Goal: Transaction & Acquisition: Book appointment/travel/reservation

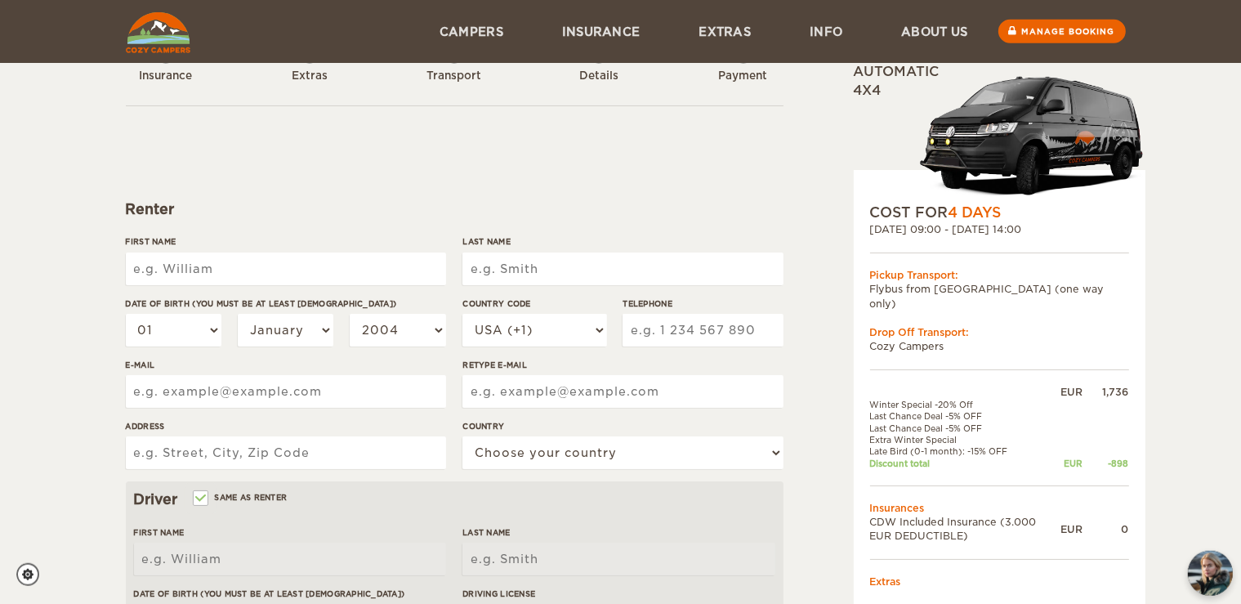
scroll to position [26, 0]
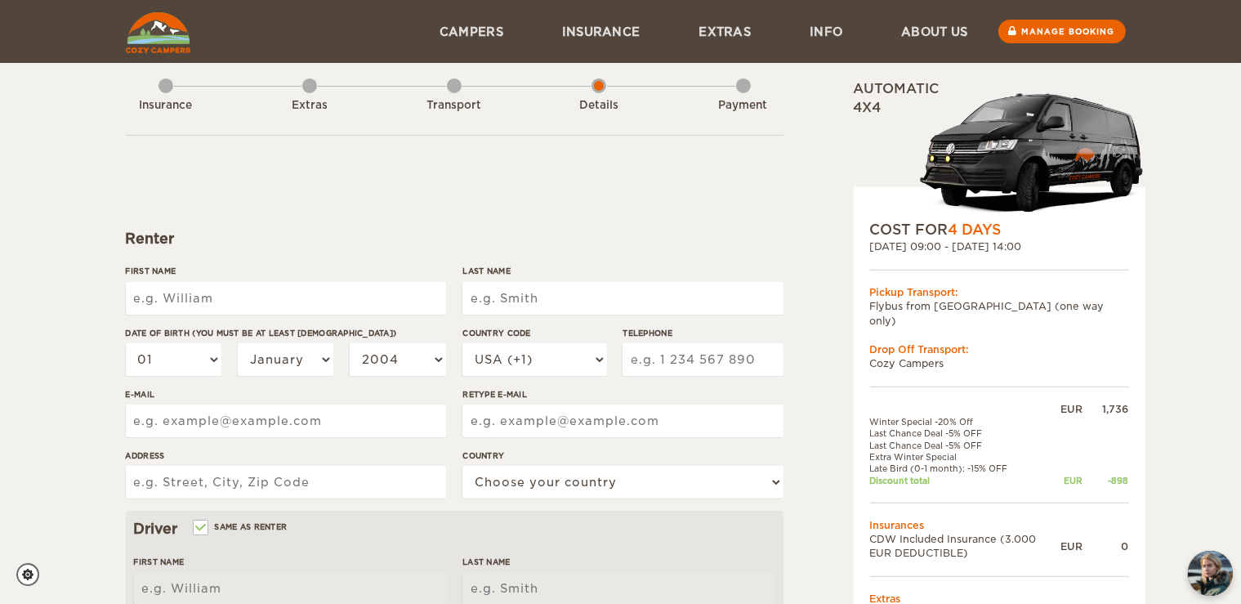
click at [197, 300] on input "First Name" at bounding box center [286, 298] width 320 height 33
type input "Tue"
type input "Kofod"
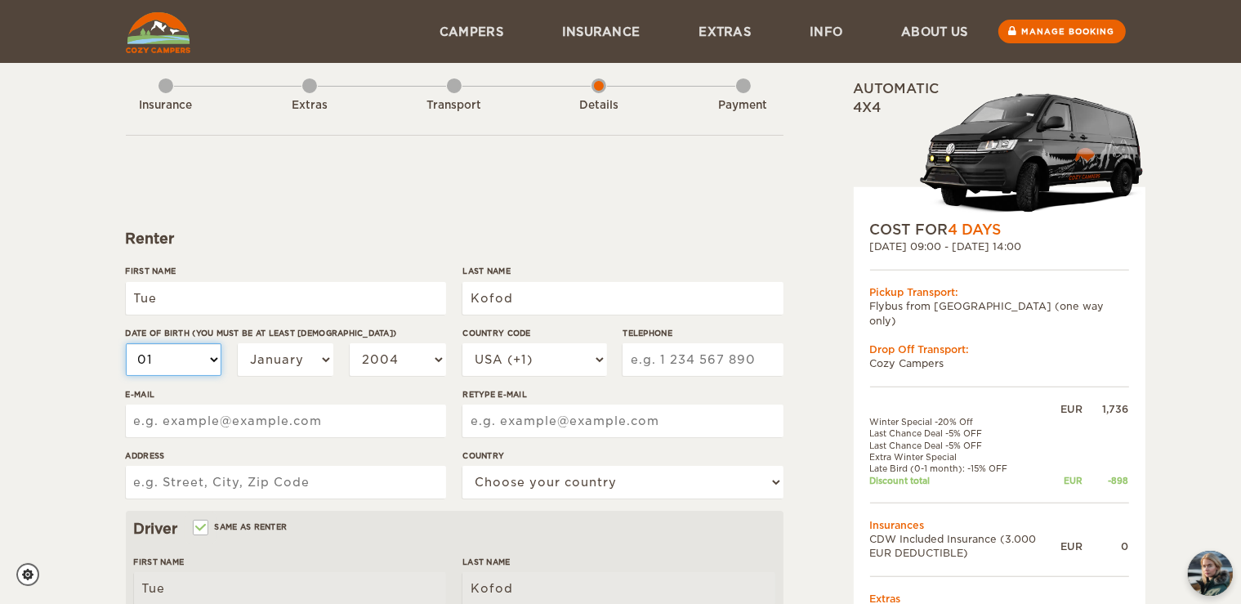
click at [126, 343] on select "01 02 03 04 05 06 07 08 09 10 11 12 13 14 15 16 17 18 19 20 21 22 23 24 25 26 2…" at bounding box center [174, 359] width 96 height 33
select select "03"
click option "03" at bounding box center [0, 0] width 0 height 0
select select "03"
select select "11"
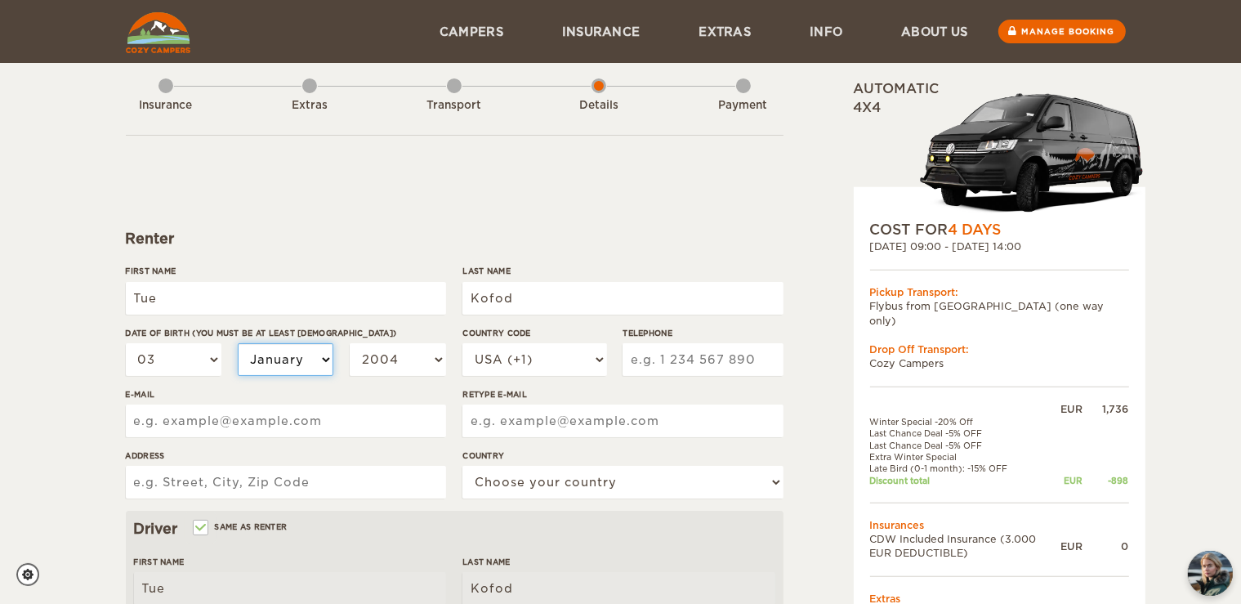
click option "November" at bounding box center [0, 0] width 0 height 0
select select "11"
click at [357, 239] on div "Renter" at bounding box center [455, 239] width 658 height 20
select select "1985"
click option "1985" at bounding box center [0, 0] width 0 height 0
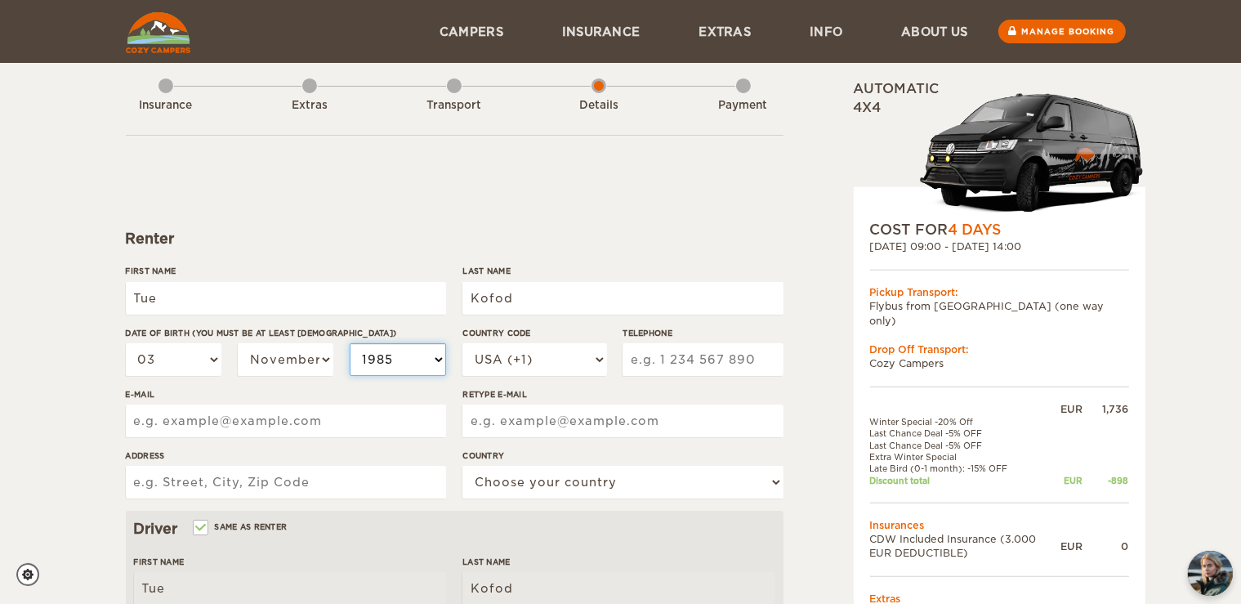
select select "1985"
click at [299, 429] on input "E-mail" at bounding box center [286, 420] width 320 height 33
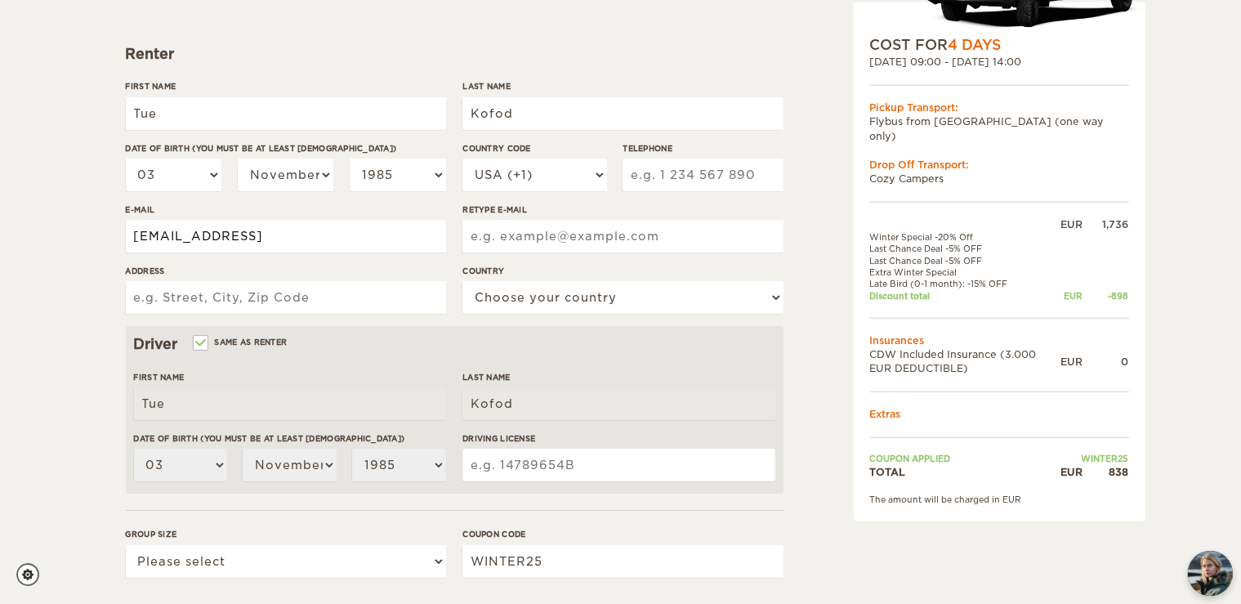
scroll to position [285, 0]
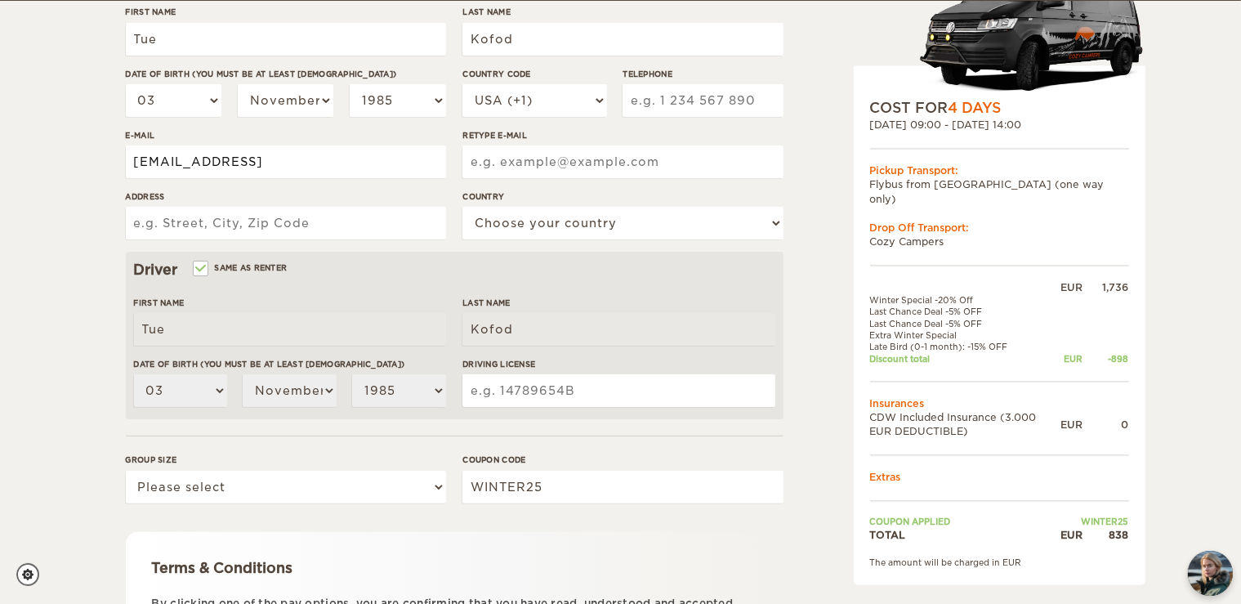
click at [358, 167] on input "tuekofod@hotmail" at bounding box center [286, 161] width 320 height 33
type input "tuekofod@hotmail.com"
click at [506, 162] on input "Retype E-mail" at bounding box center [622, 161] width 320 height 33
type input "tuekofod@hotmail.com"
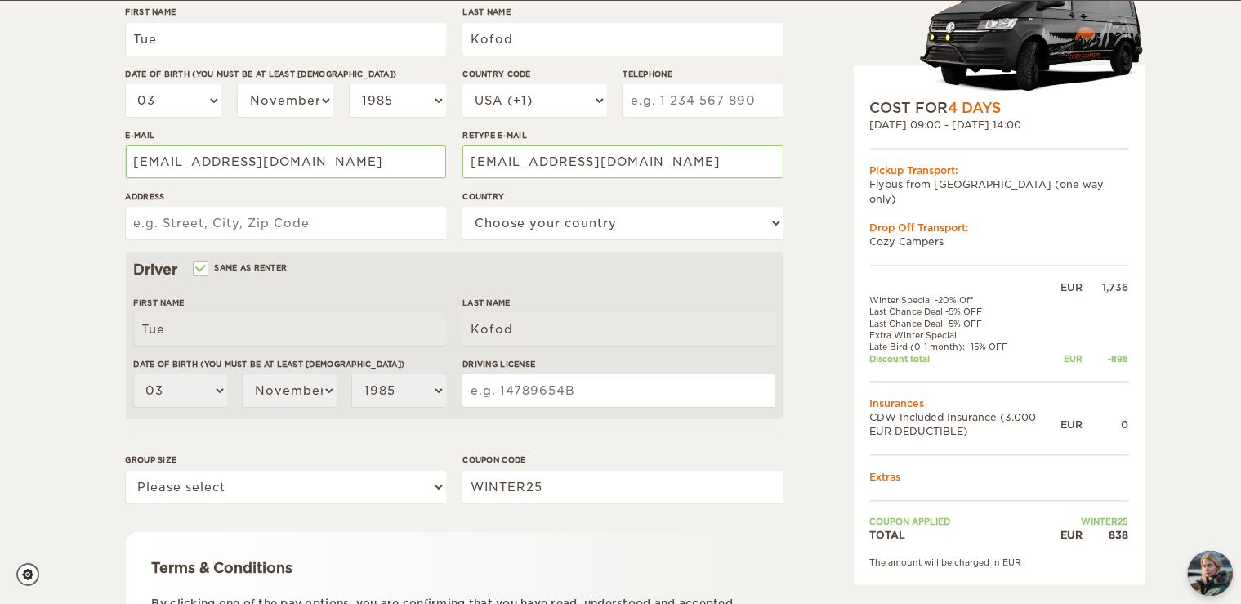
click at [328, 225] on input "Address" at bounding box center [286, 223] width 320 height 33
type input "Peter Damsvej 46"
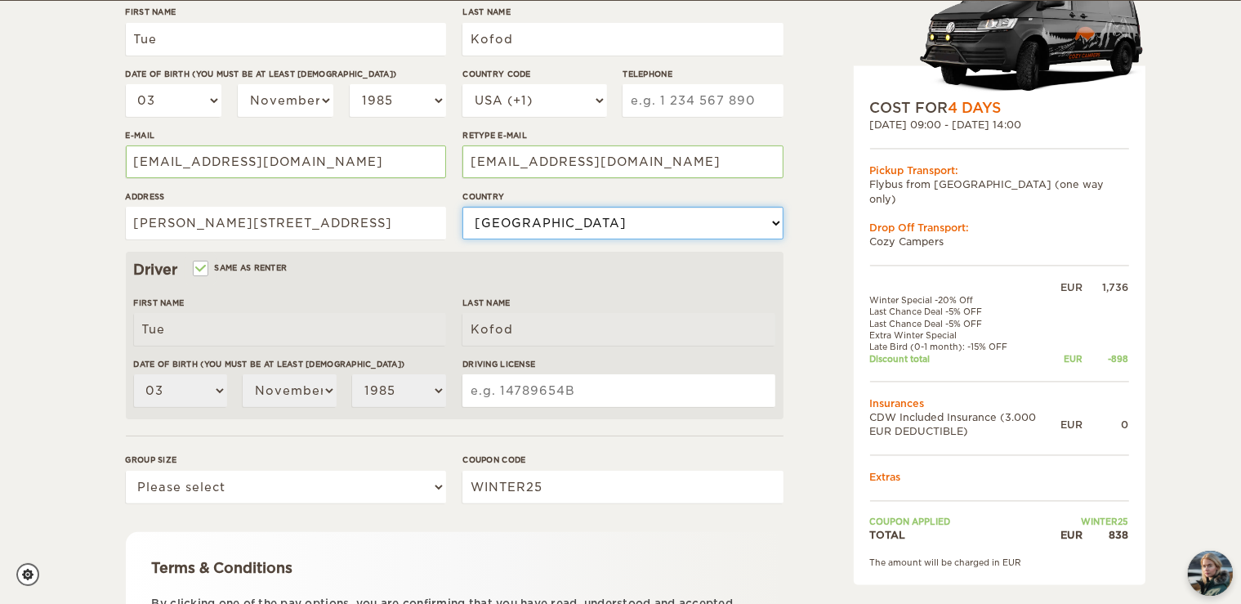
click at [462, 207] on select "Choose your country United States United Kingdom Germany Afghanistan Albania Al…" at bounding box center [622, 223] width 320 height 33
select select "56"
click option "Denmark" at bounding box center [0, 0] width 0 height 0
click at [58, 296] on div "Expand Collapse Total 838 EUR Automatic 4x4 COST FOR 4 Days 27. Sep 2025 09:00 …" at bounding box center [620, 246] width 1241 height 1062
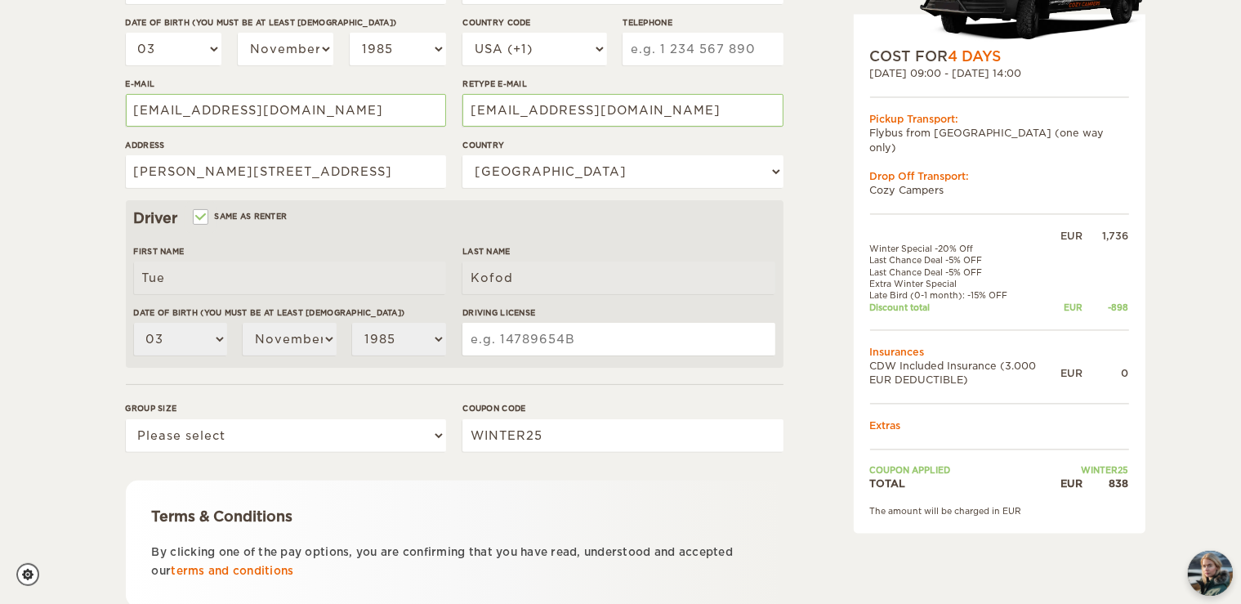
scroll to position [372, 0]
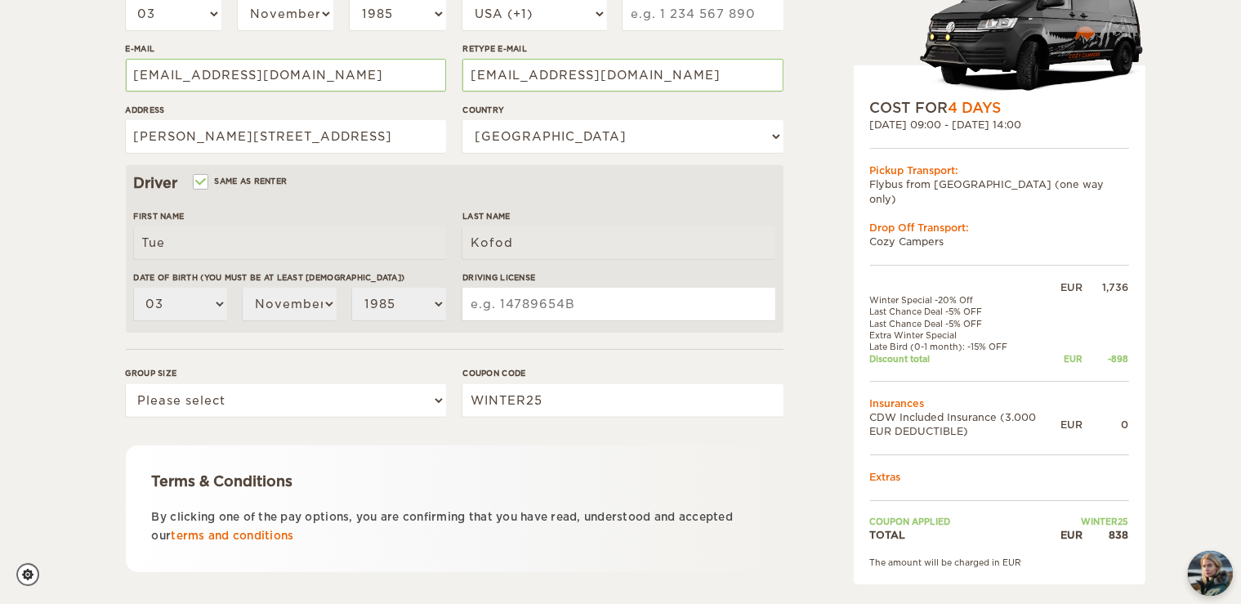
click at [574, 304] on input "Driving License" at bounding box center [618, 304] width 312 height 33
click at [508, 313] on input "24163605" at bounding box center [618, 304] width 312 height 33
click at [577, 301] on input "24163605" at bounding box center [618, 304] width 312 height 33
type input "24163605"
click at [564, 331] on div "Driving License 24163605" at bounding box center [618, 301] width 312 height 61
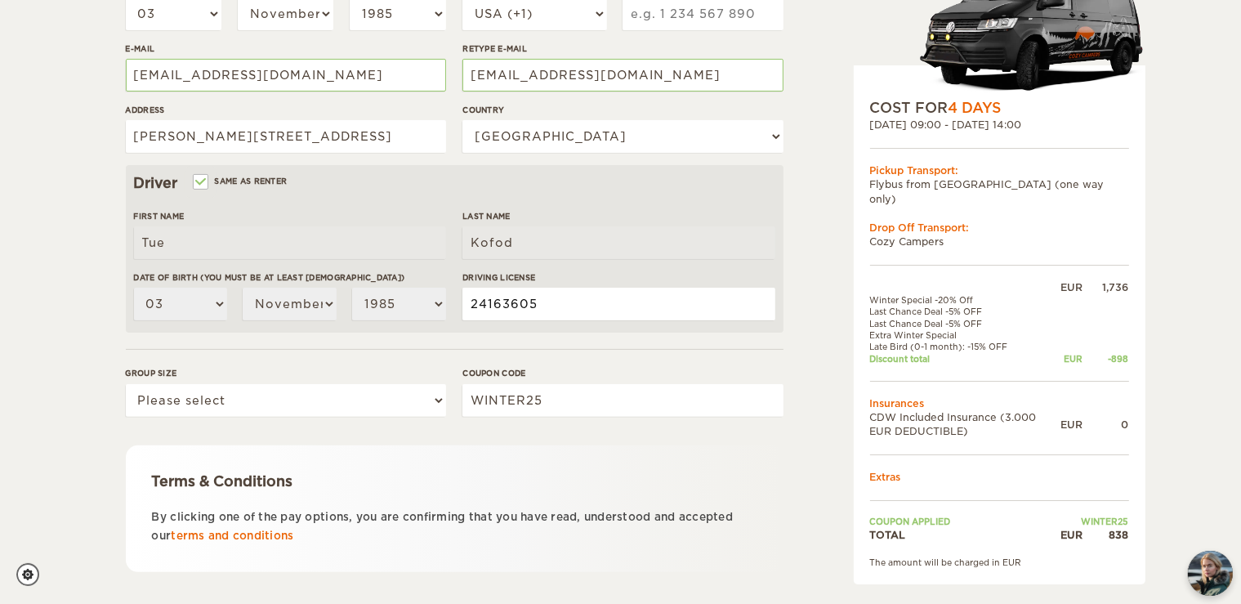
click at [528, 301] on input "24163605" at bounding box center [618, 304] width 312 height 33
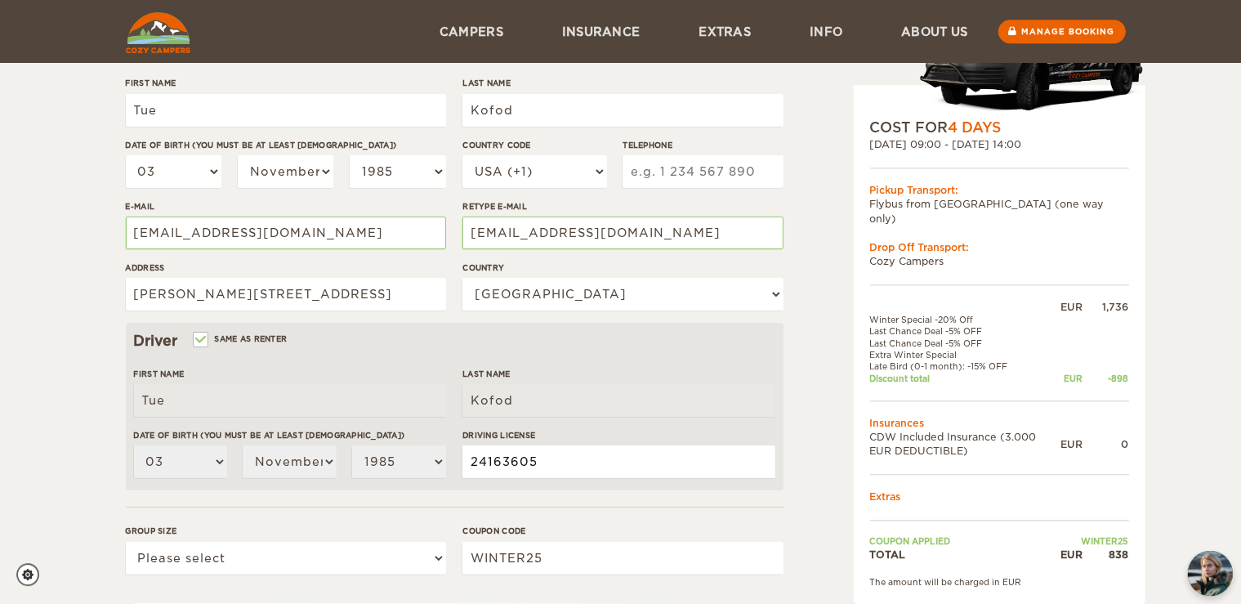
scroll to position [113, 0]
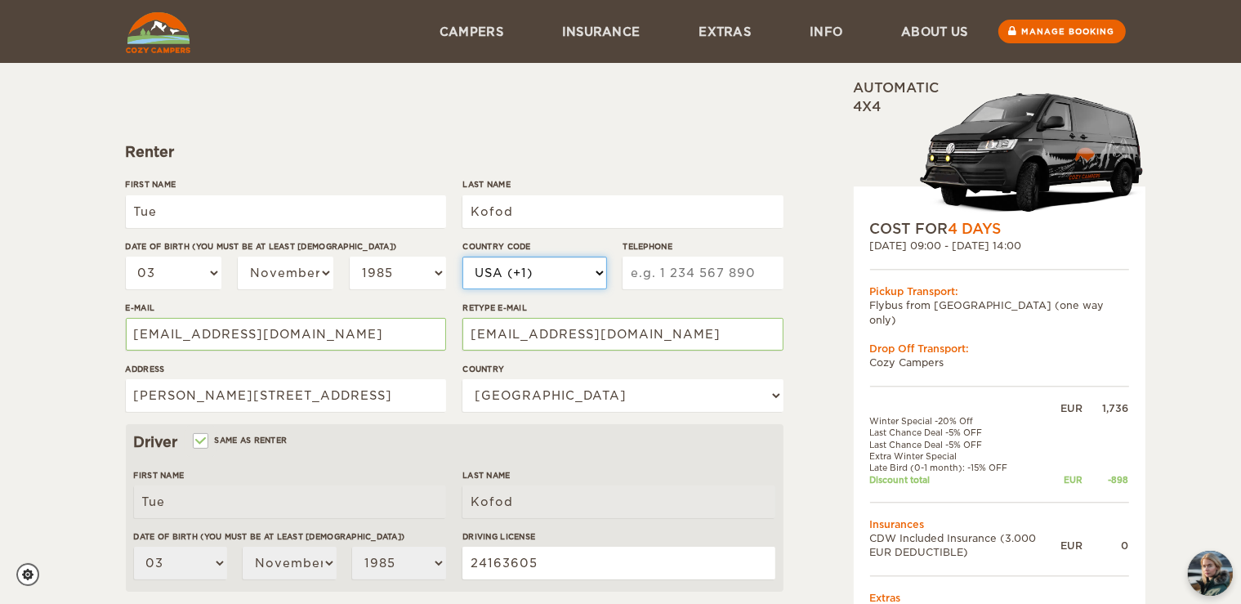
select select "45"
click option "Denmark (+45)" at bounding box center [0, 0] width 0 height 0
click at [703, 274] on input "Telephone" at bounding box center [702, 272] width 160 height 33
type input "22662970"
click at [639, 368] on label "Country" at bounding box center [622, 369] width 320 height 12
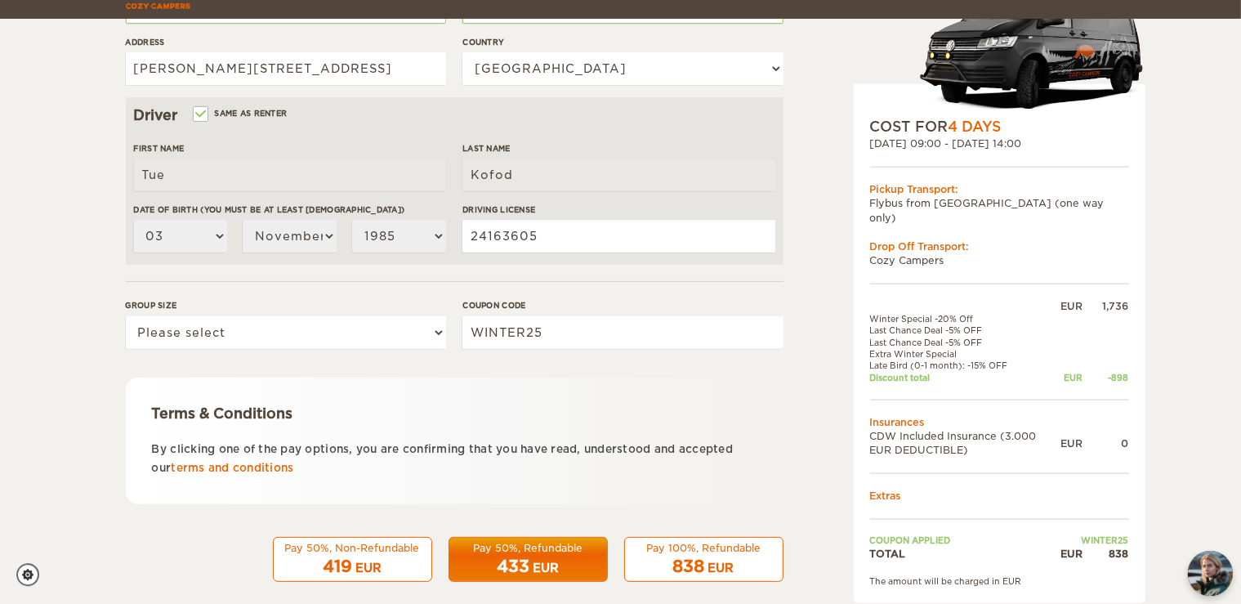
scroll to position [457, 0]
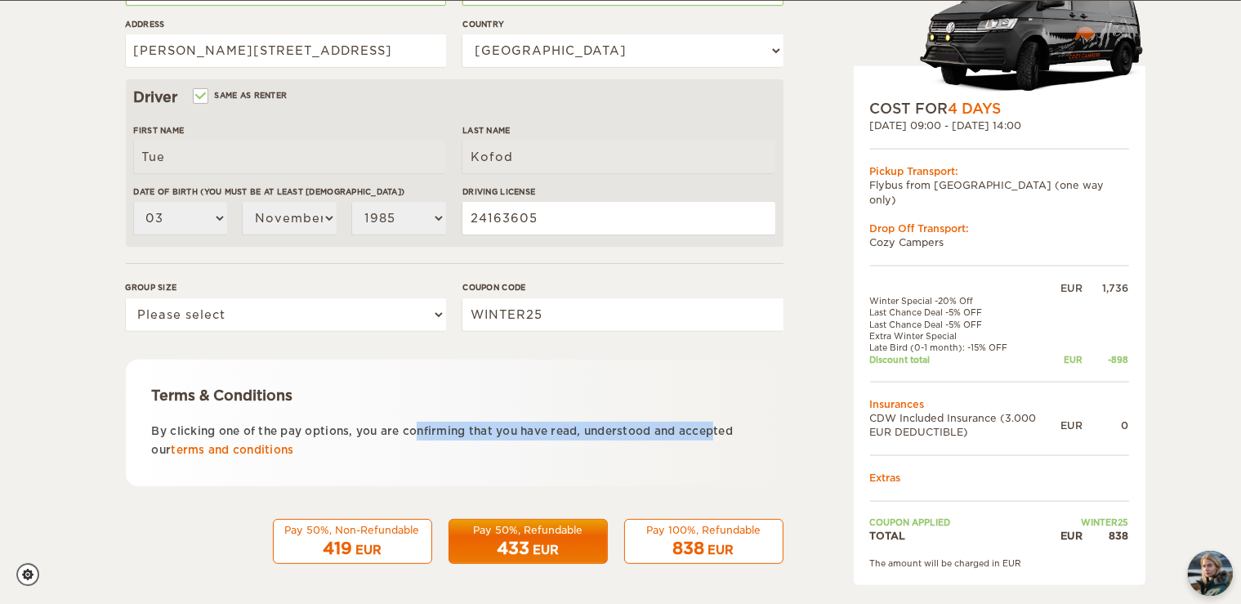
drag, startPoint x: 270, startPoint y: 434, endPoint x: 560, endPoint y: 429, distance: 290.0
click at [560, 429] on p "By clicking one of the pay options, you are confirming that you have read, unde…" at bounding box center [454, 440] width 605 height 38
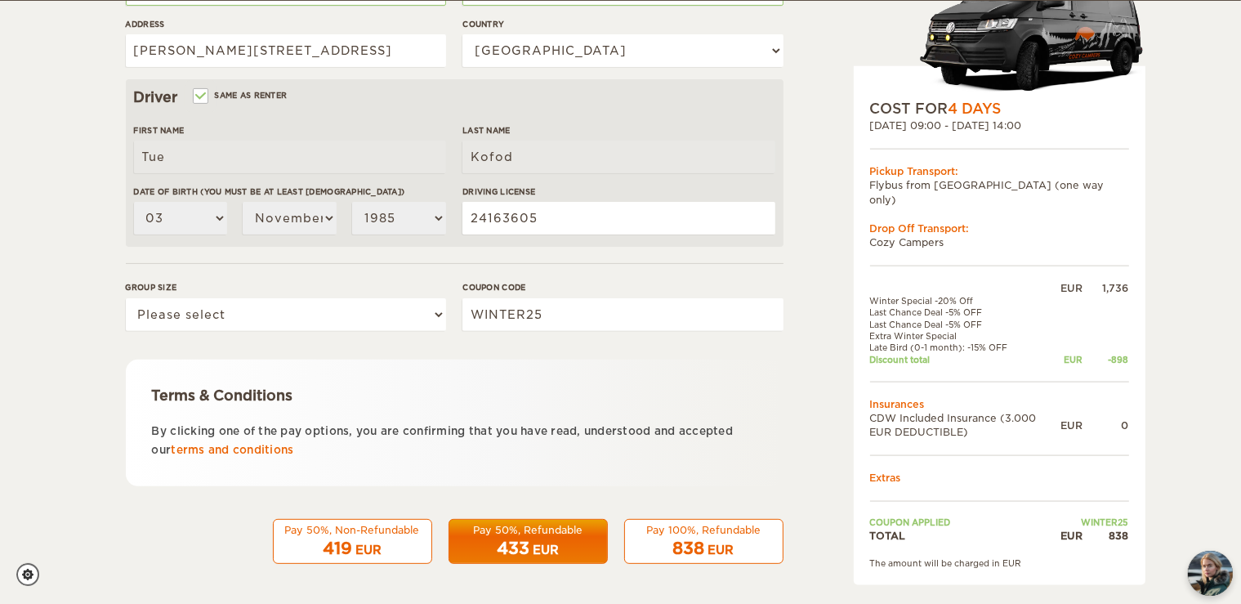
click at [580, 466] on div "Terms & Conditions By clicking one of the pay options, you are confirming that …" at bounding box center [455, 422] width 658 height 127
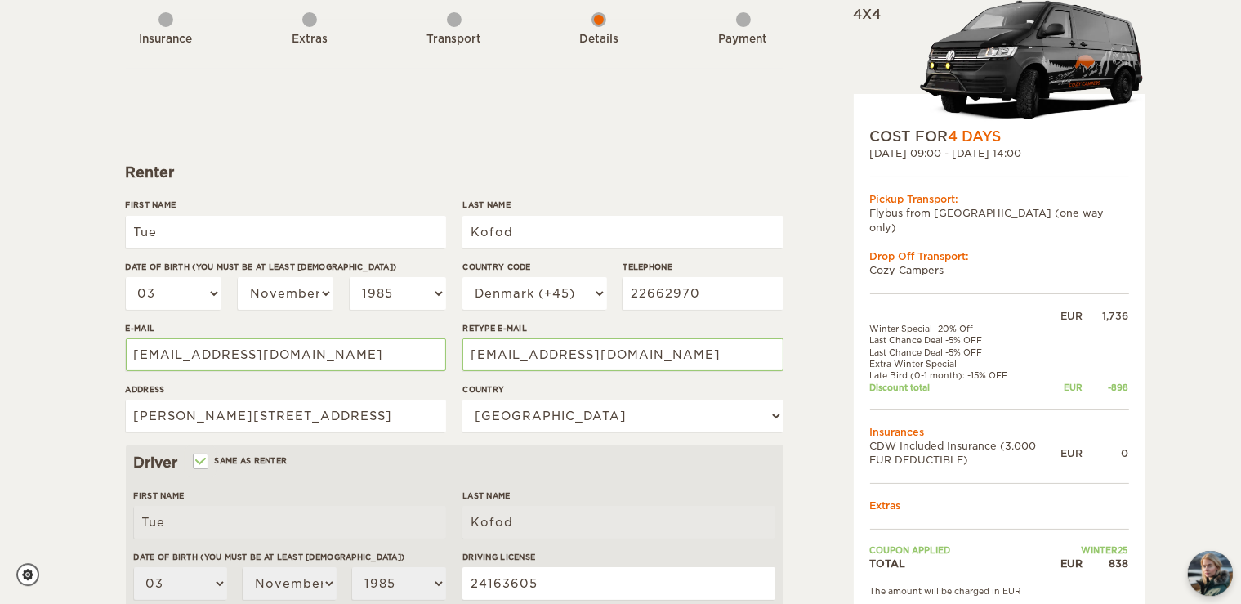
scroll to position [0, 0]
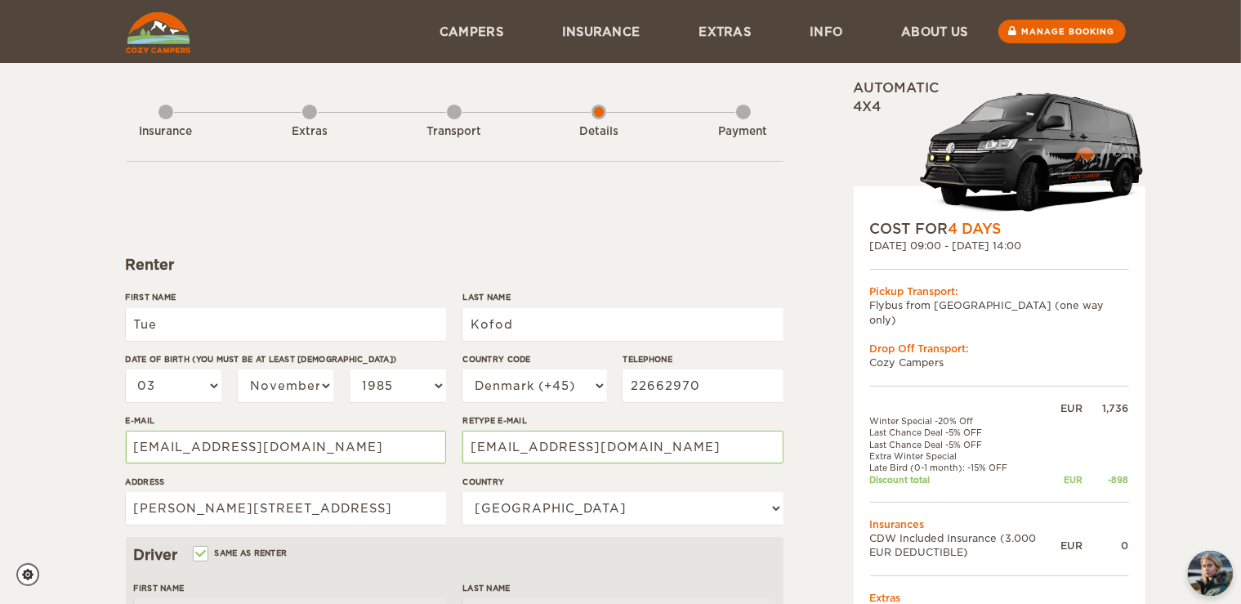
click at [839, 348] on div "Expand Collapse Total 838 EUR Automatic 4x4 COST FOR 4 Days 27. Sep 2025 09:00 …" at bounding box center [958, 562] width 316 height 966
click at [838, 312] on div "Expand Collapse Total 838 EUR Automatic 4x4 COST FOR 4 Days 27. Sep 2025 09:00 …" at bounding box center [958, 562] width 316 height 966
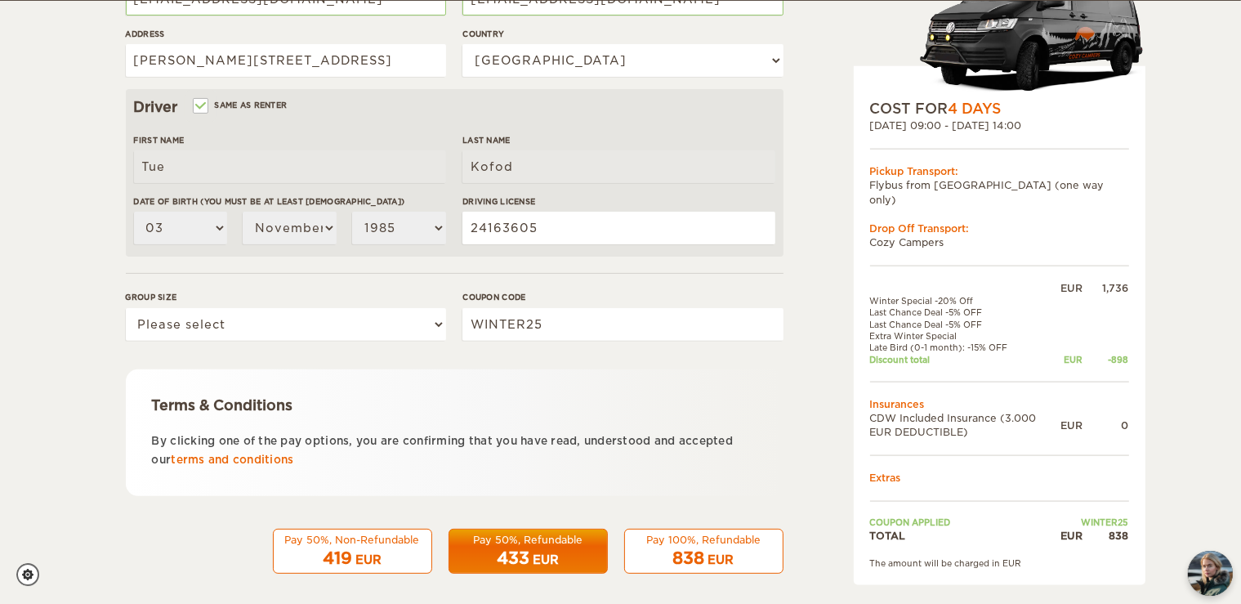
scroll to position [457, 0]
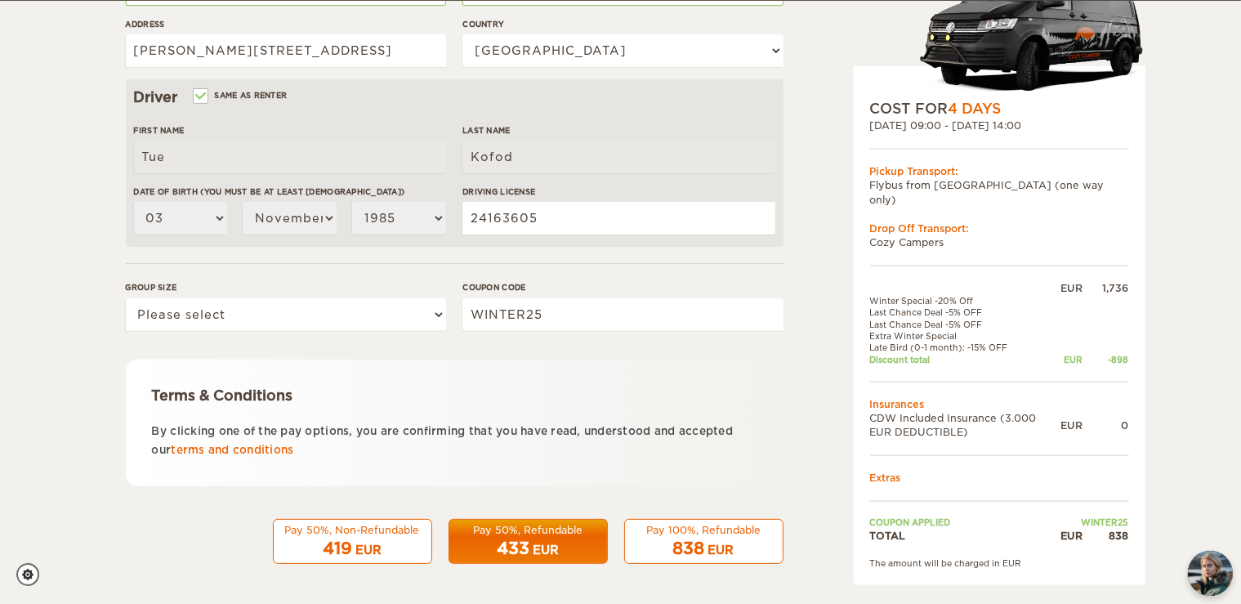
click at [692, 546] on span "838" at bounding box center [689, 548] width 32 height 20
click at [126, 298] on select "Please select 1 2 3" at bounding box center [286, 314] width 320 height 33
select select "2"
click option "2" at bounding box center [0, 0] width 0 height 0
click at [372, 381] on div "Terms & Conditions By clicking one of the pay options, you are confirming that …" at bounding box center [455, 422] width 658 height 127
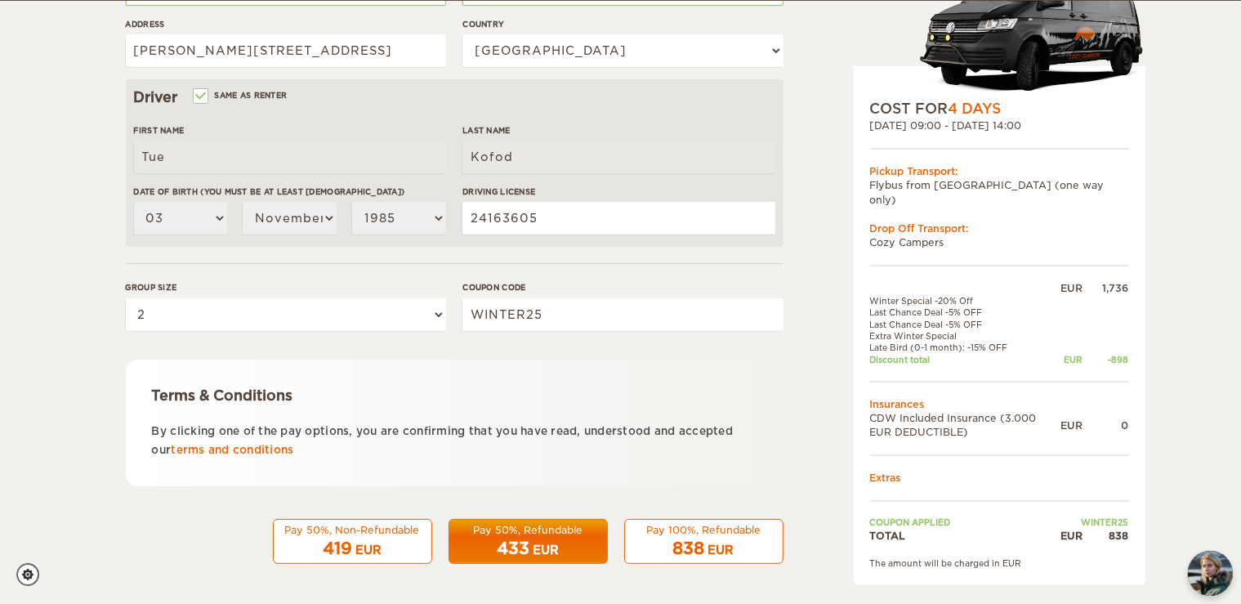
click at [718, 539] on div "838 EUR" at bounding box center [704, 549] width 138 height 24
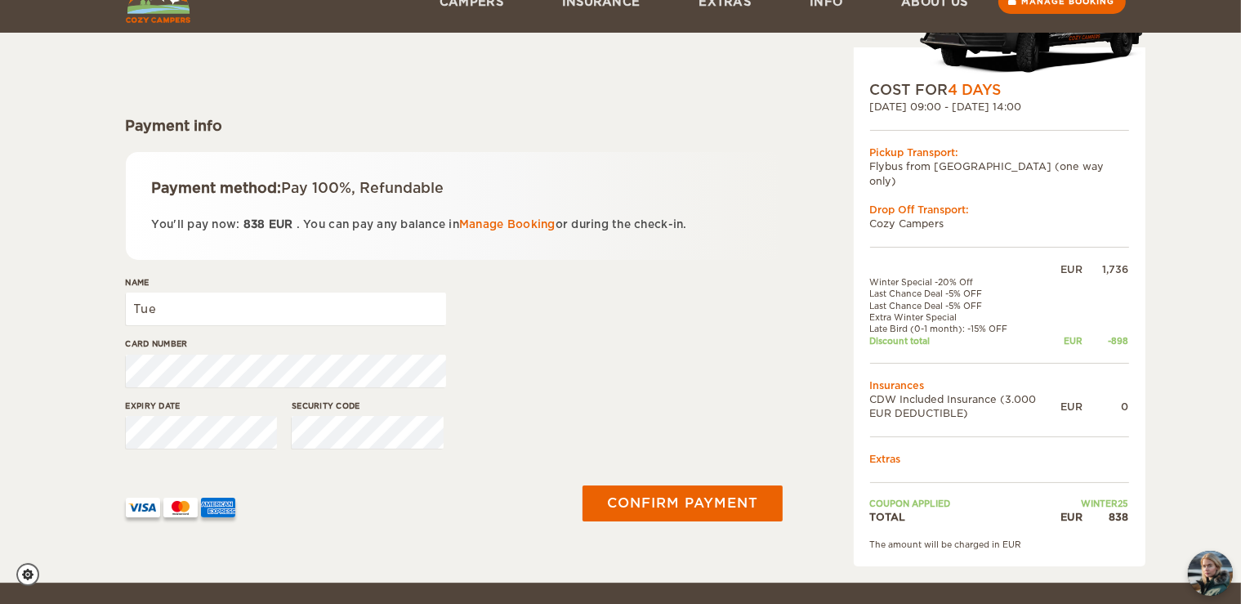
scroll to position [172, 0]
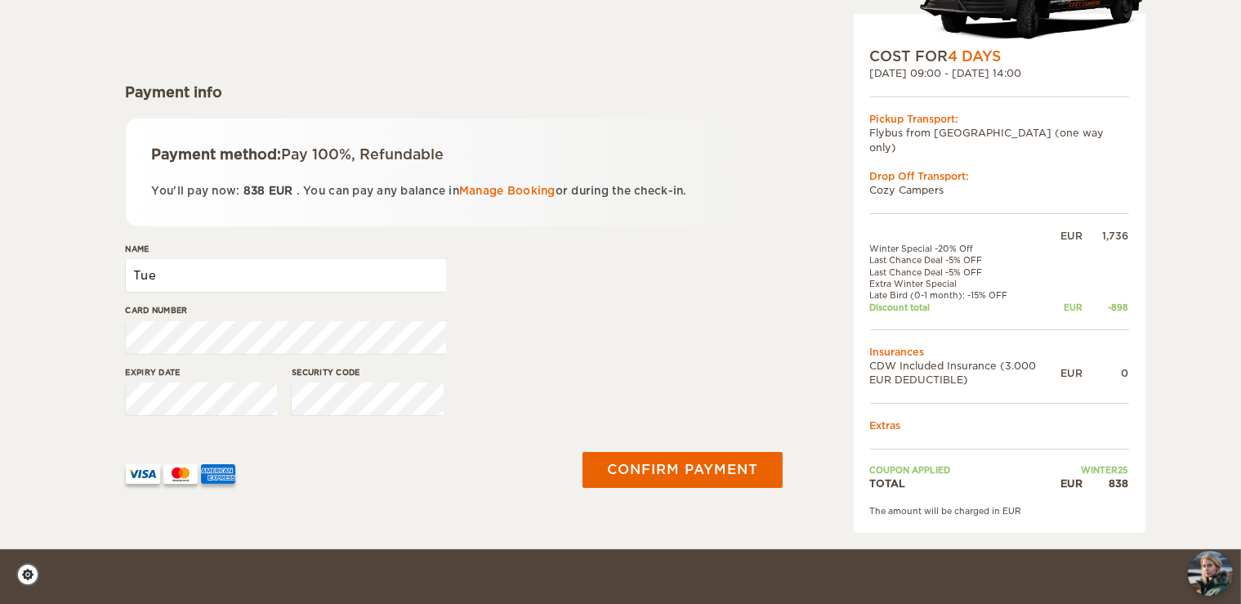
click at [224, 279] on input "Tue" at bounding box center [286, 275] width 320 height 33
type input "Tue Kofod"
click at [392, 468] on div at bounding box center [342, 468] width 432 height 32
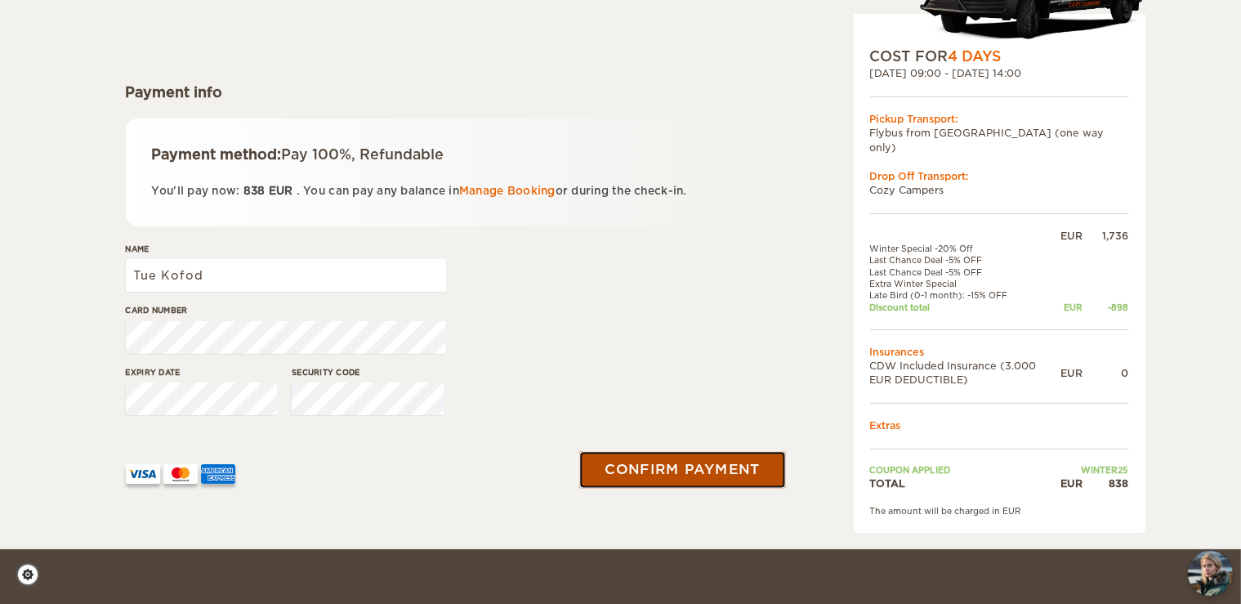
click at [702, 466] on button "Confirm payment" at bounding box center [683, 469] width 206 height 37
